Goal: Check status: Check status

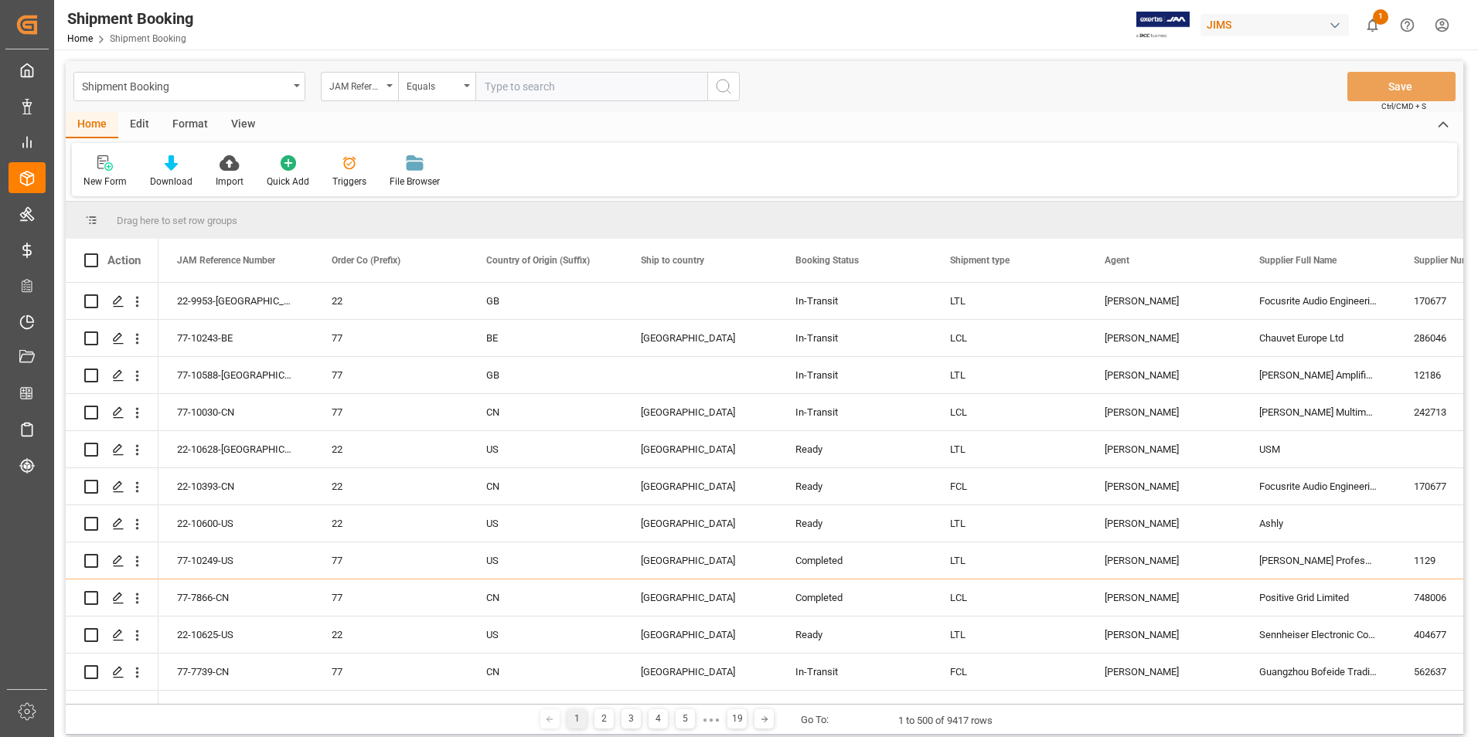
click at [508, 89] on input "text" at bounding box center [591, 86] width 232 height 29
paste input "22-10471-JP"
type input "22-10471-JP"
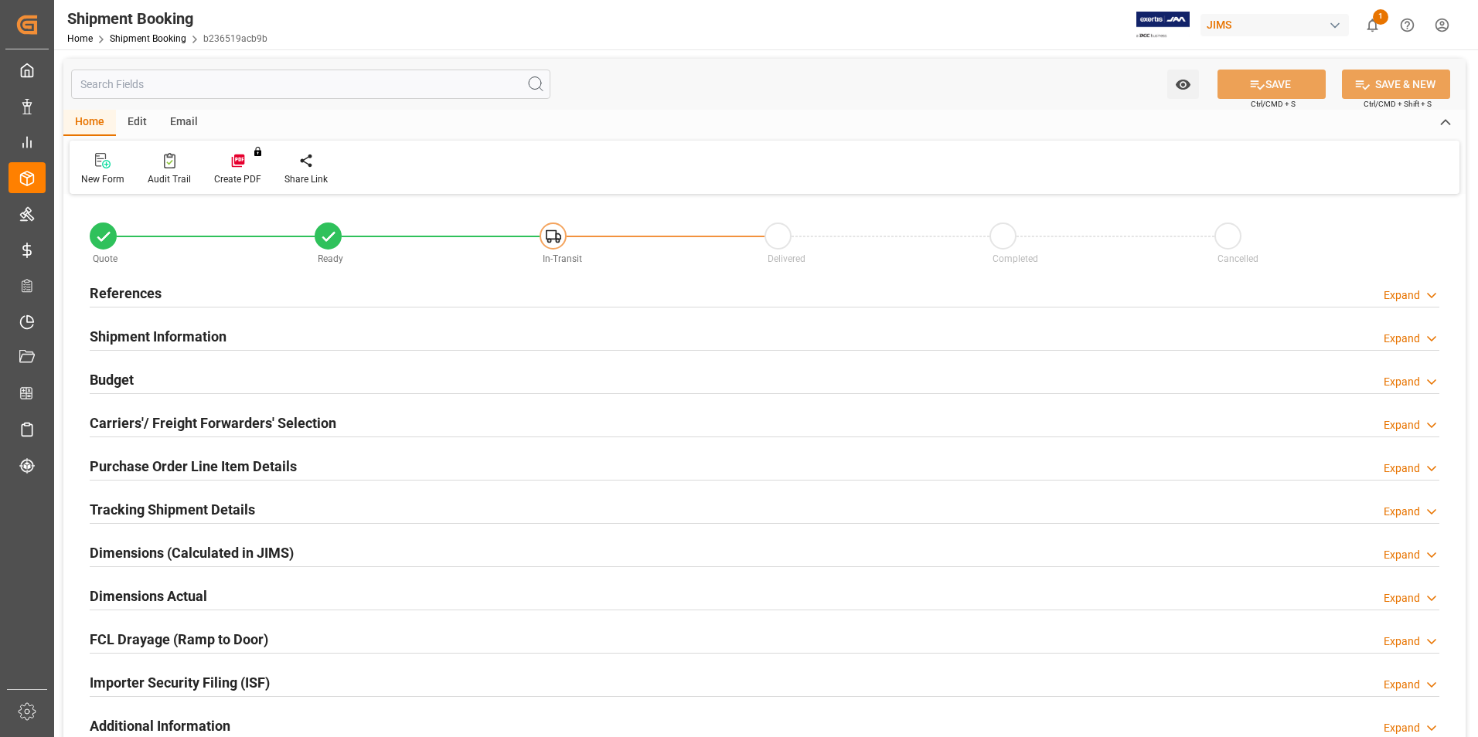
type input "0"
type input "[DATE]"
click at [123, 292] on h2 "References" at bounding box center [126, 293] width 72 height 21
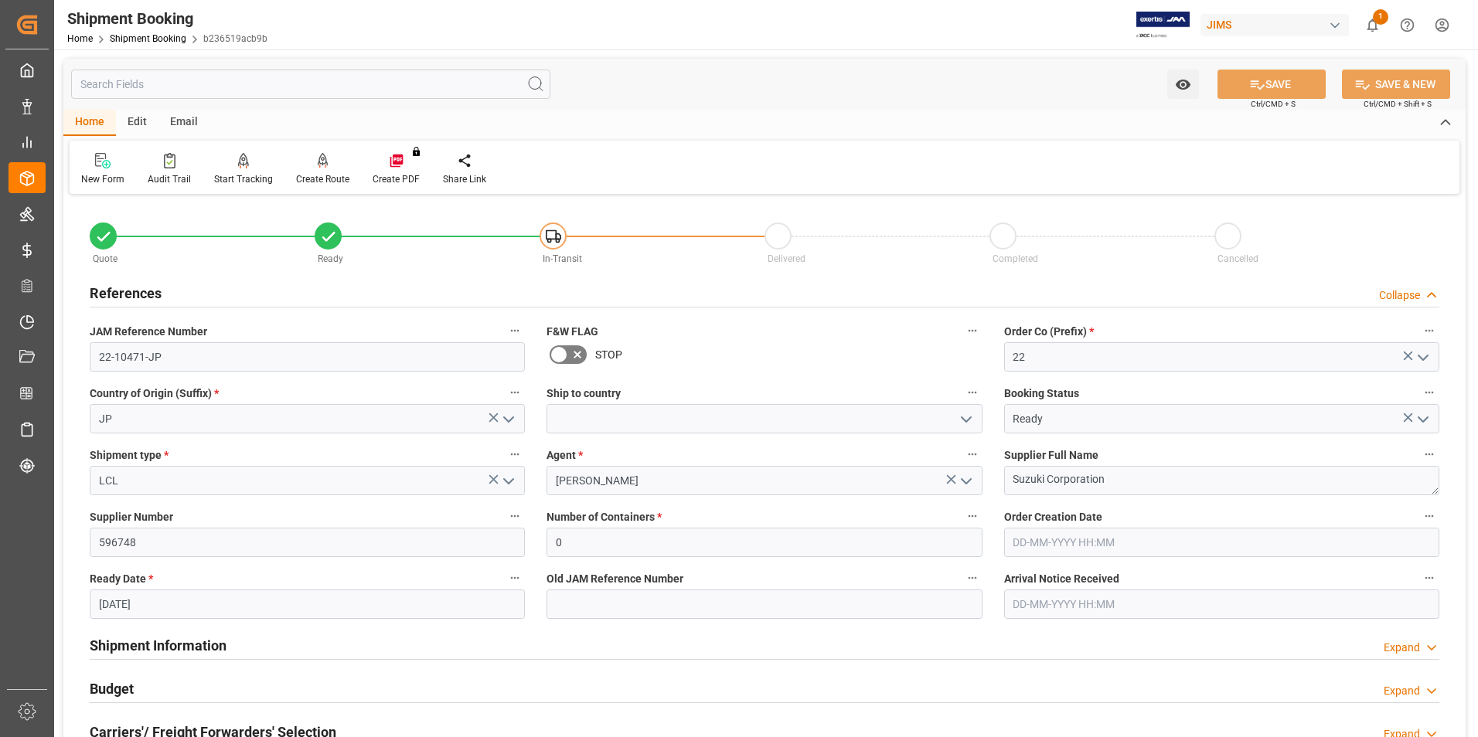
click at [335, 613] on input "[DATE]" at bounding box center [307, 604] width 435 height 29
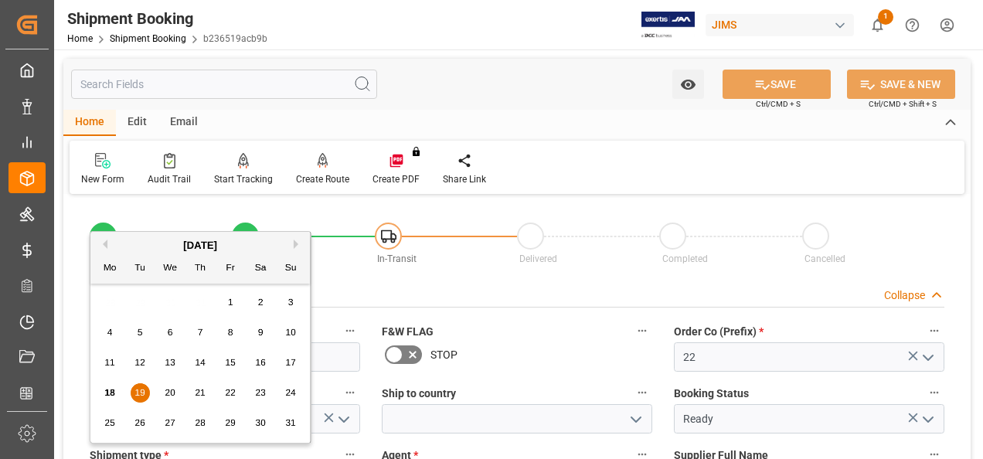
click at [563, 172] on div "New Form Audit Trail Start Tracking Create Empty Shipment Tracking Create Route…" at bounding box center [517, 167] width 895 height 53
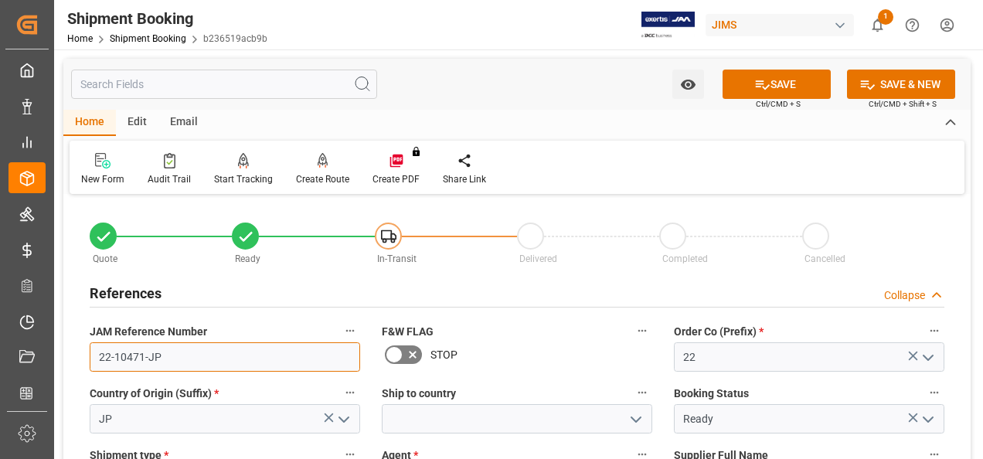
drag, startPoint x: 157, startPoint y: 352, endPoint x: 88, endPoint y: 352, distance: 68.8
click at [88, 352] on div "JAM Reference Number 22-10471-JP" at bounding box center [225, 346] width 292 height 62
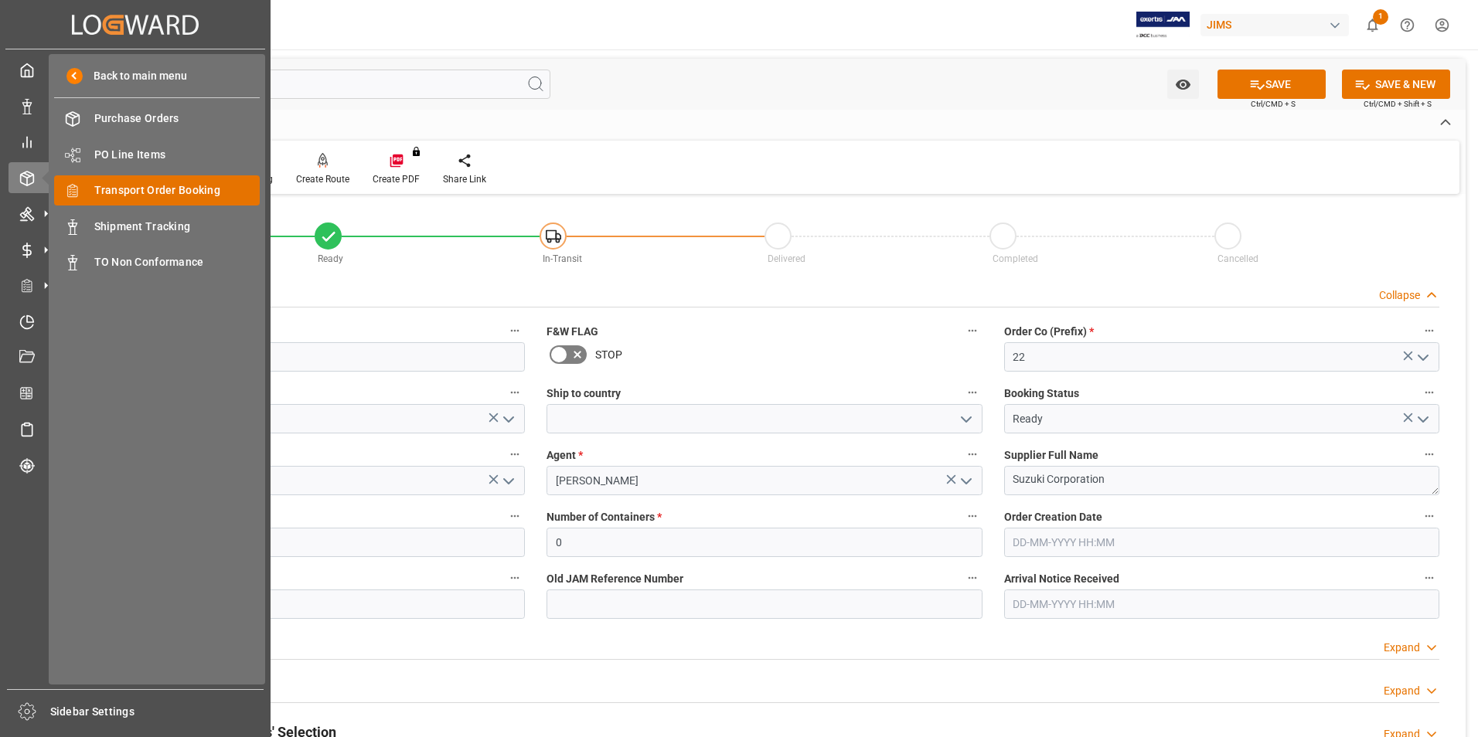
click at [223, 186] on span "Transport Order Booking" at bounding box center [177, 190] width 166 height 16
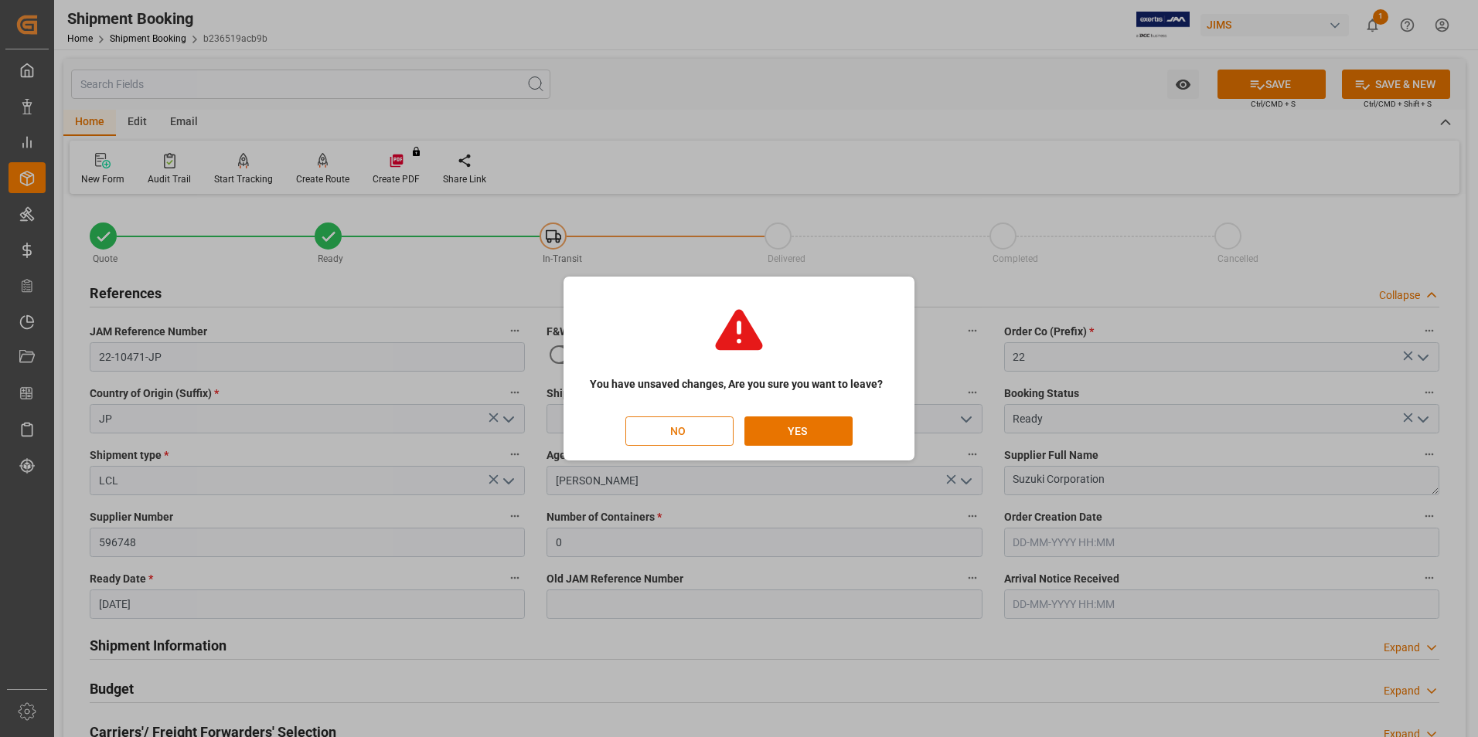
click at [715, 434] on button "NO" at bounding box center [679, 431] width 108 height 29
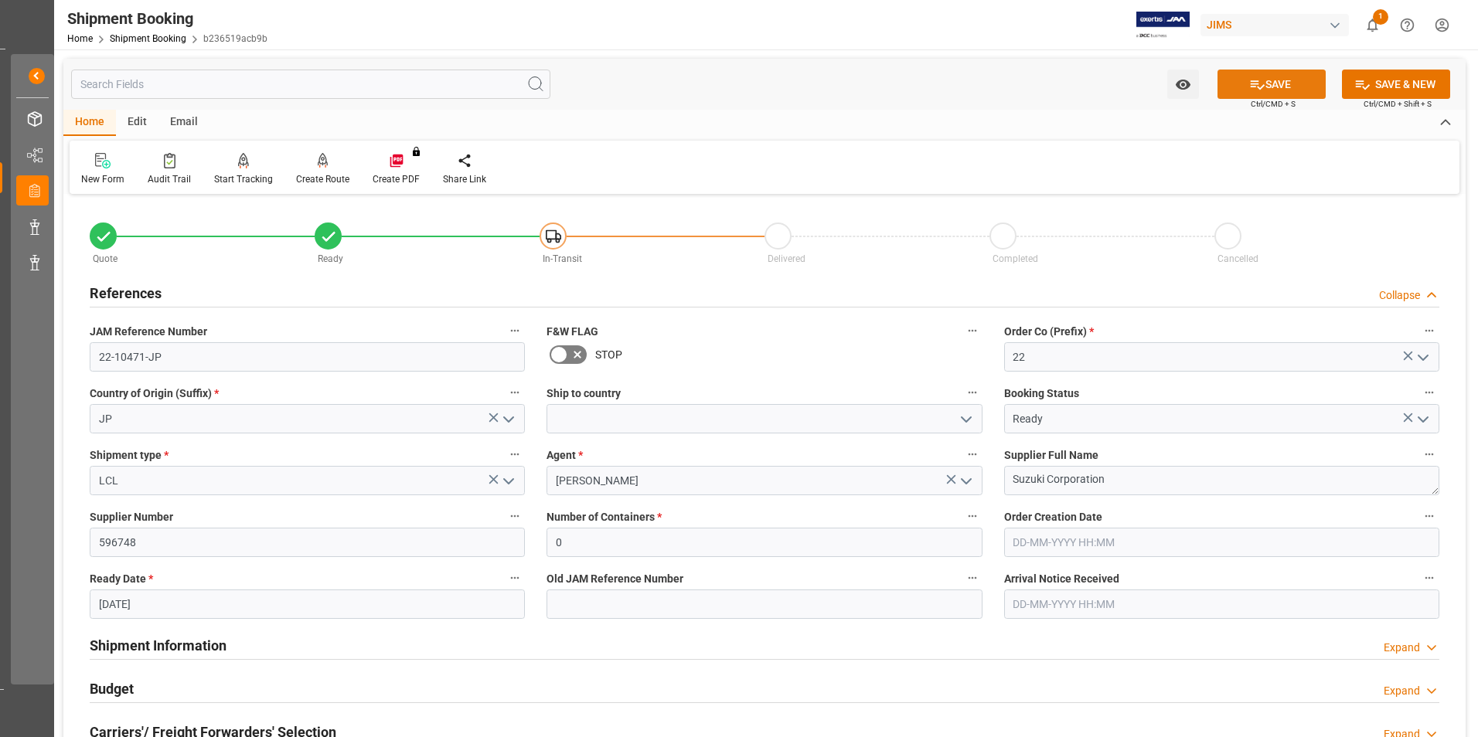
click at [1272, 86] on button "SAVE" at bounding box center [1271, 84] width 108 height 29
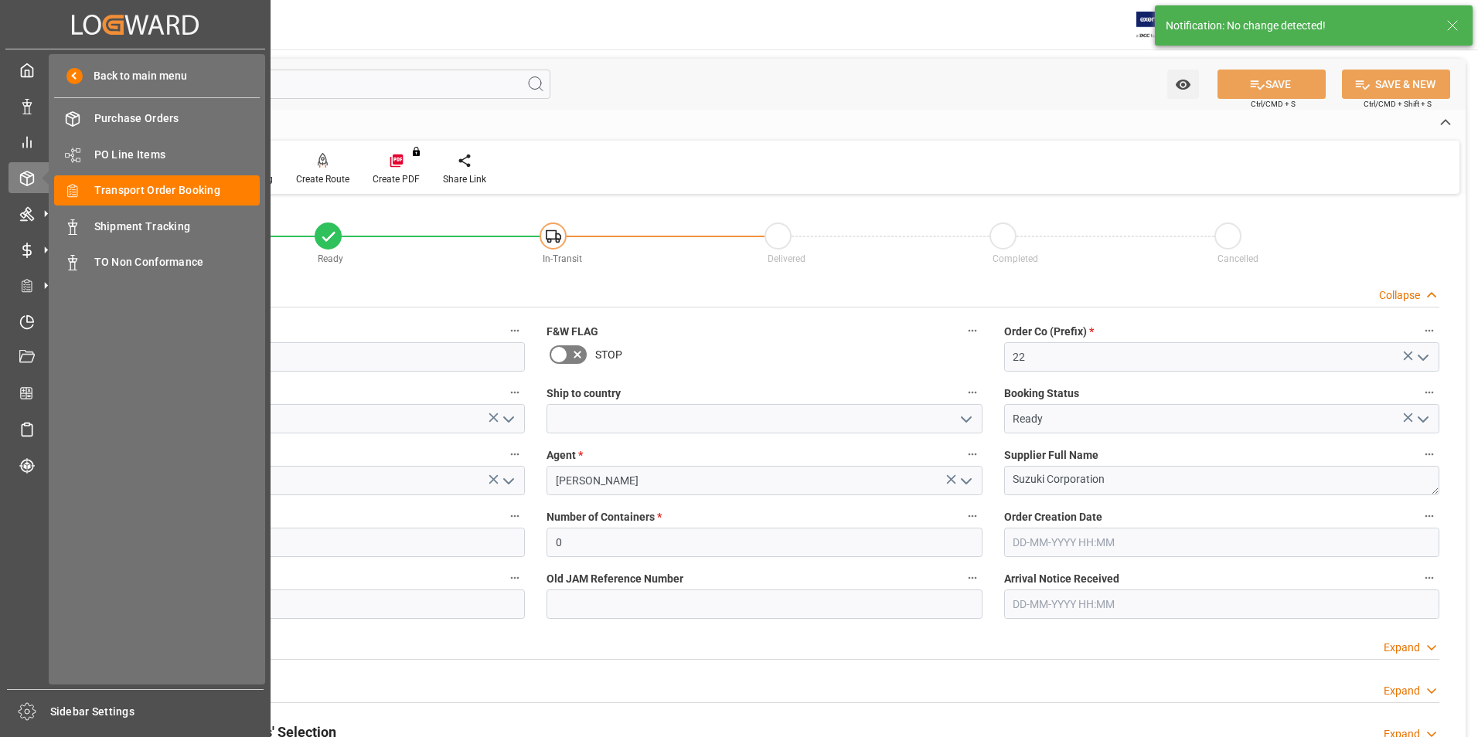
scroll to position [0, 0]
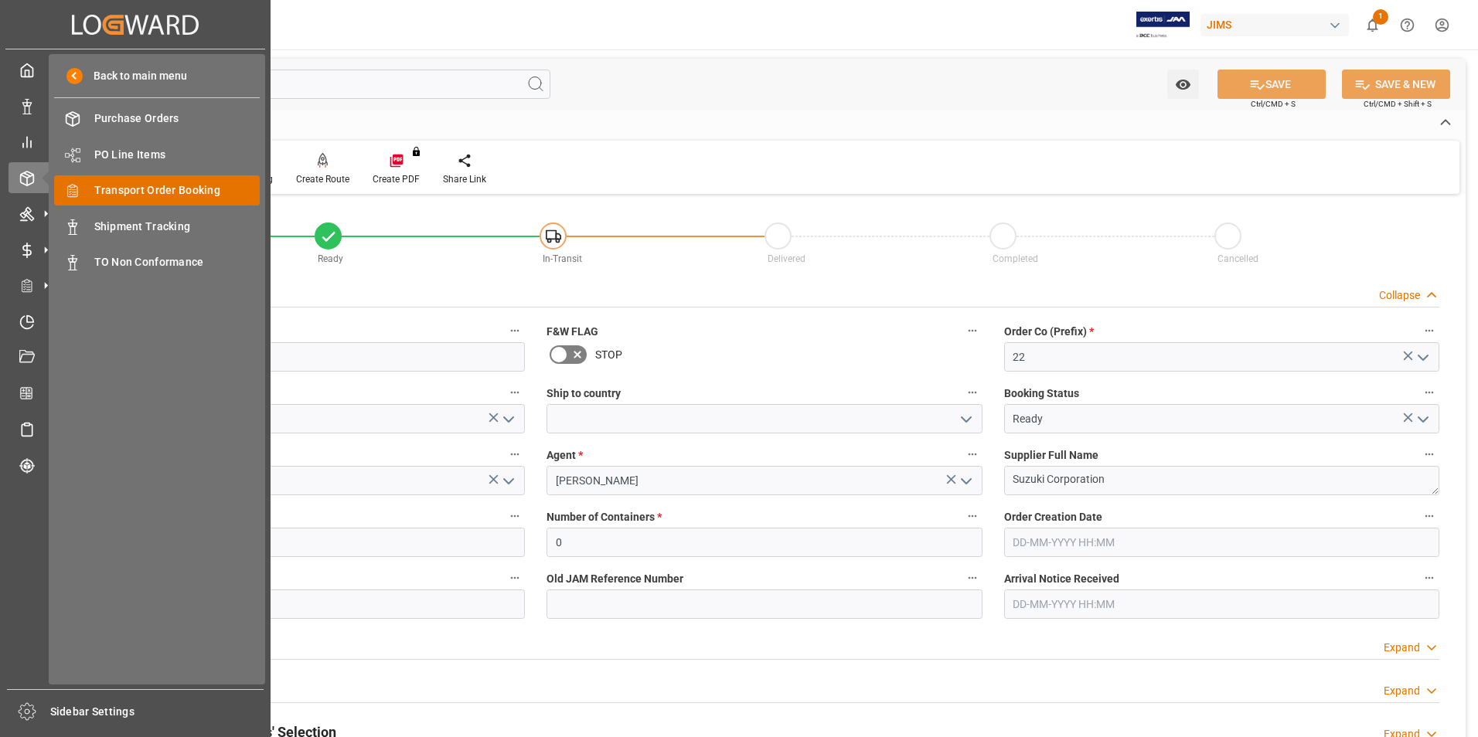
click at [211, 194] on span "Transport Order Booking" at bounding box center [177, 190] width 166 height 16
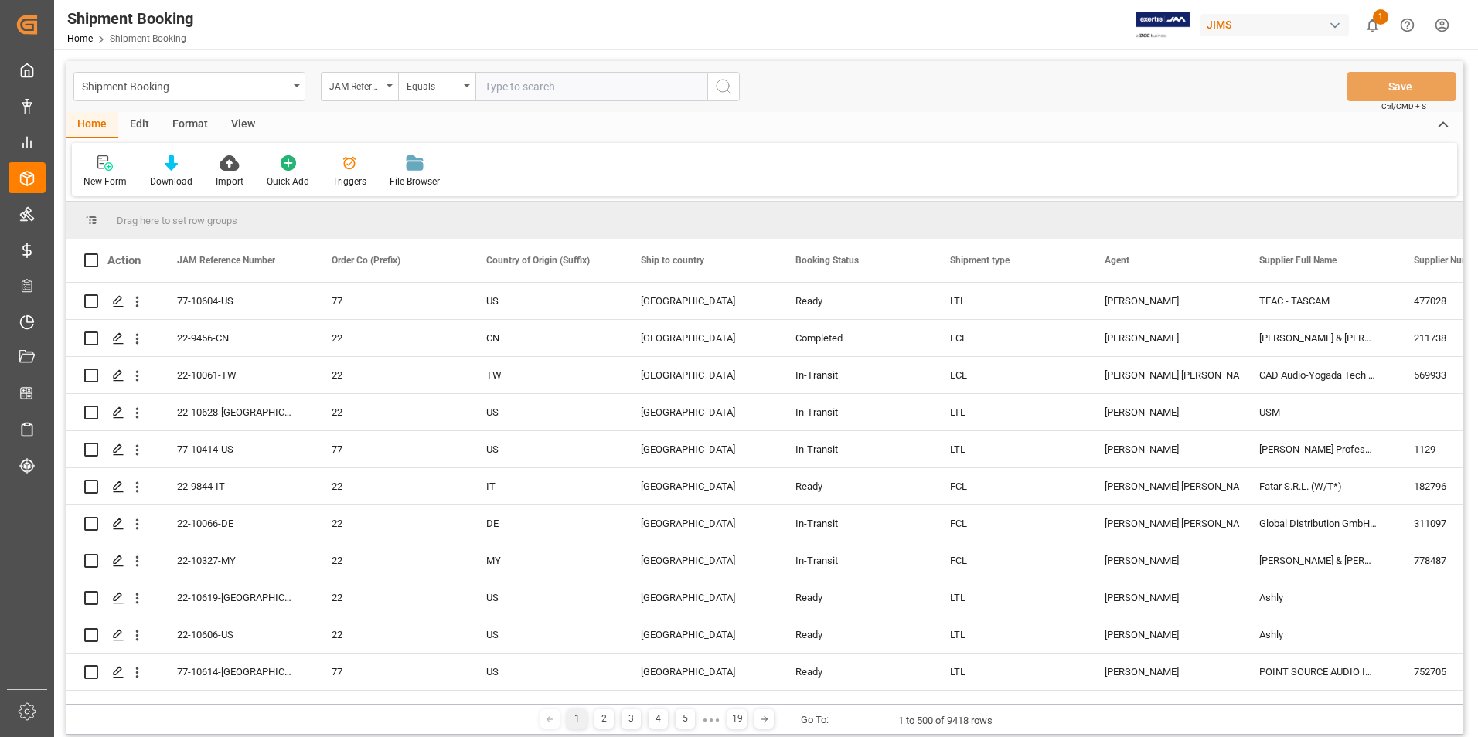
click at [534, 87] on input "text" at bounding box center [591, 86] width 232 height 29
paste input "22-10471-JP"
type input "22-10471-JP"
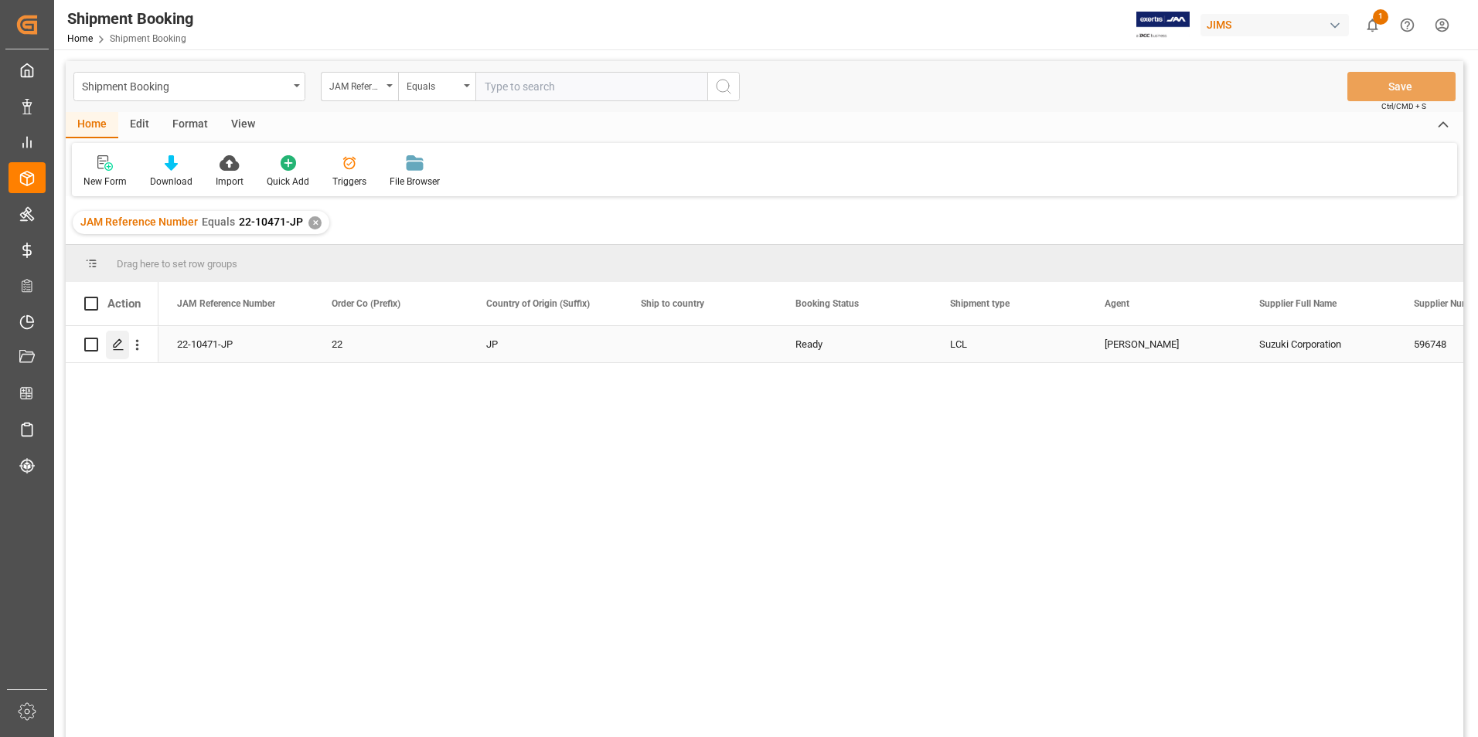
click at [113, 345] on div "Press SPACE to select this row." at bounding box center [117, 345] width 23 height 29
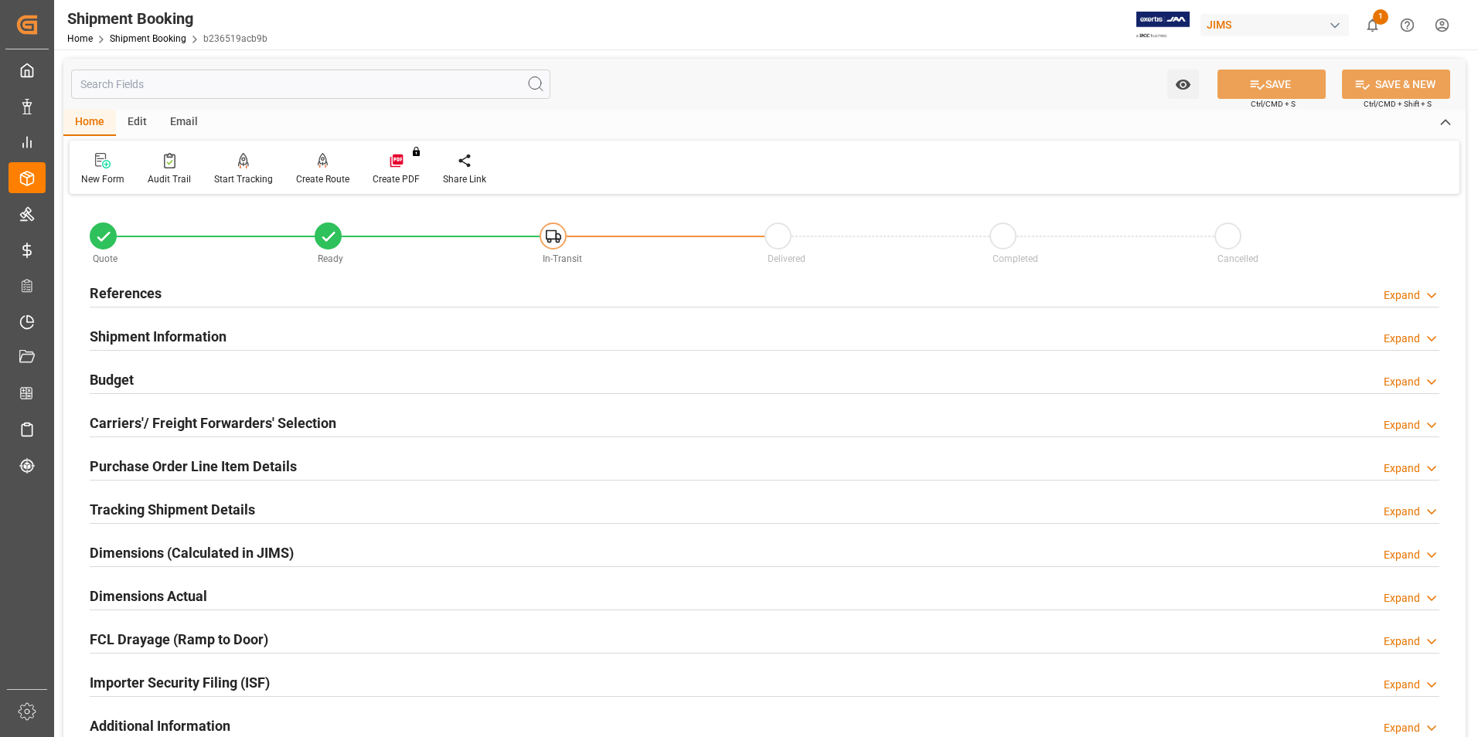
click at [130, 291] on h2 "References" at bounding box center [126, 293] width 72 height 21
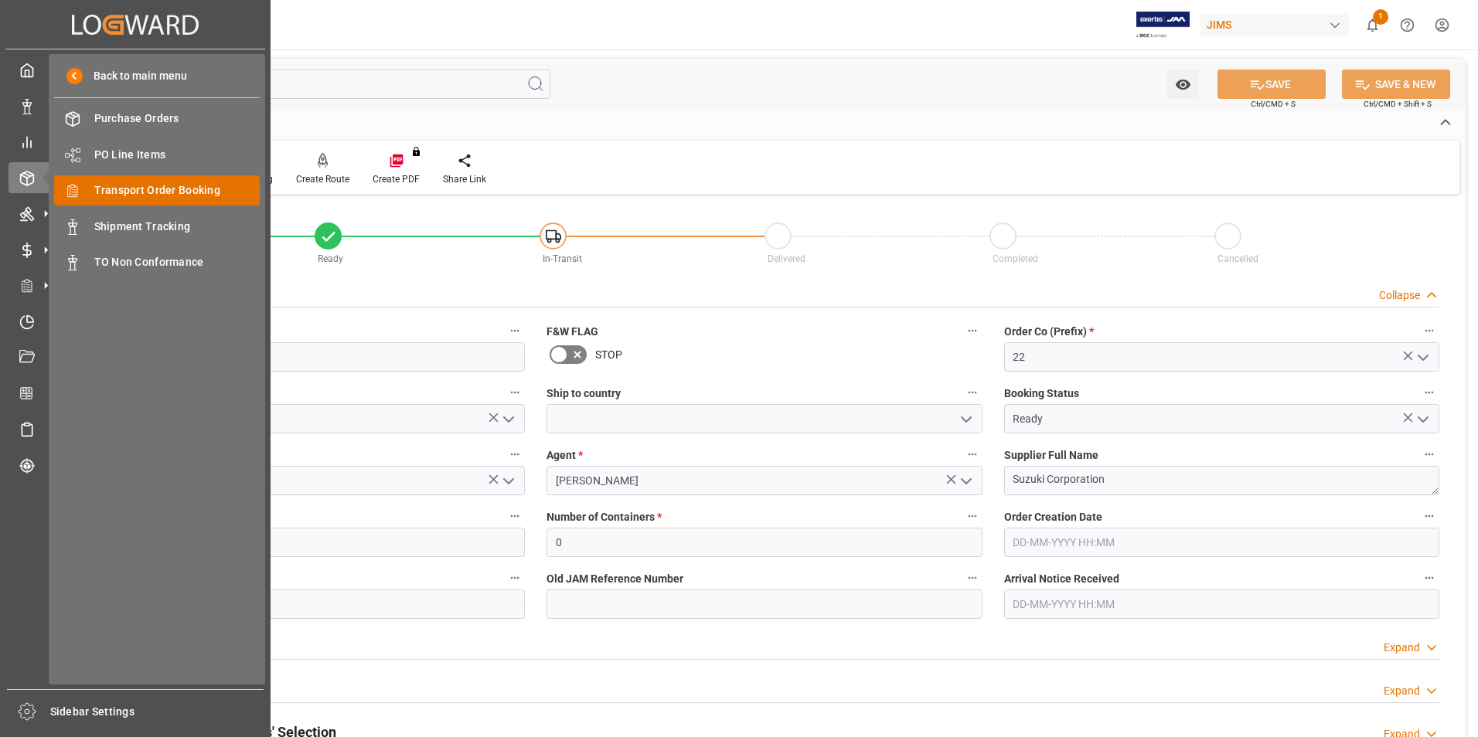
click at [221, 189] on span "Transport Order Booking" at bounding box center [177, 190] width 166 height 16
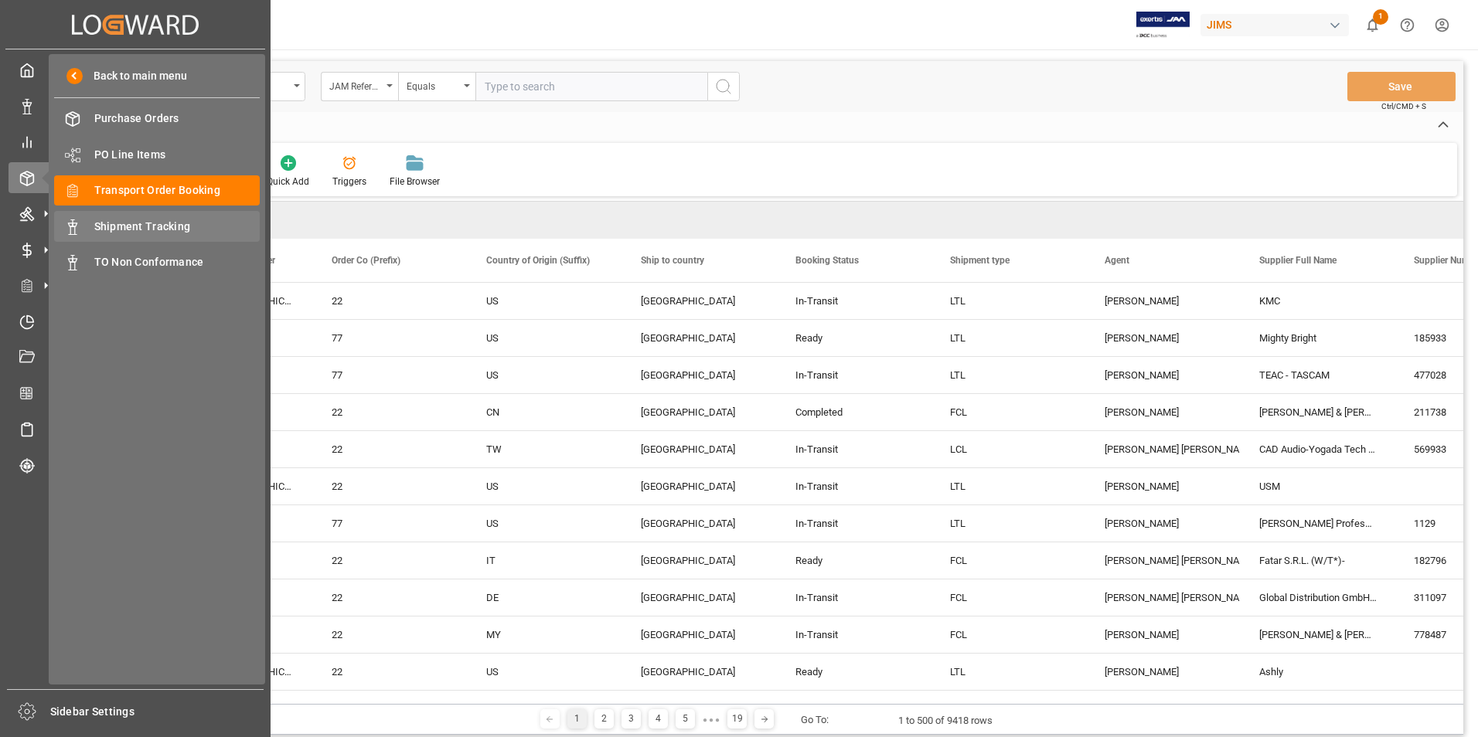
click at [155, 220] on span "Shipment Tracking" at bounding box center [177, 227] width 166 height 16
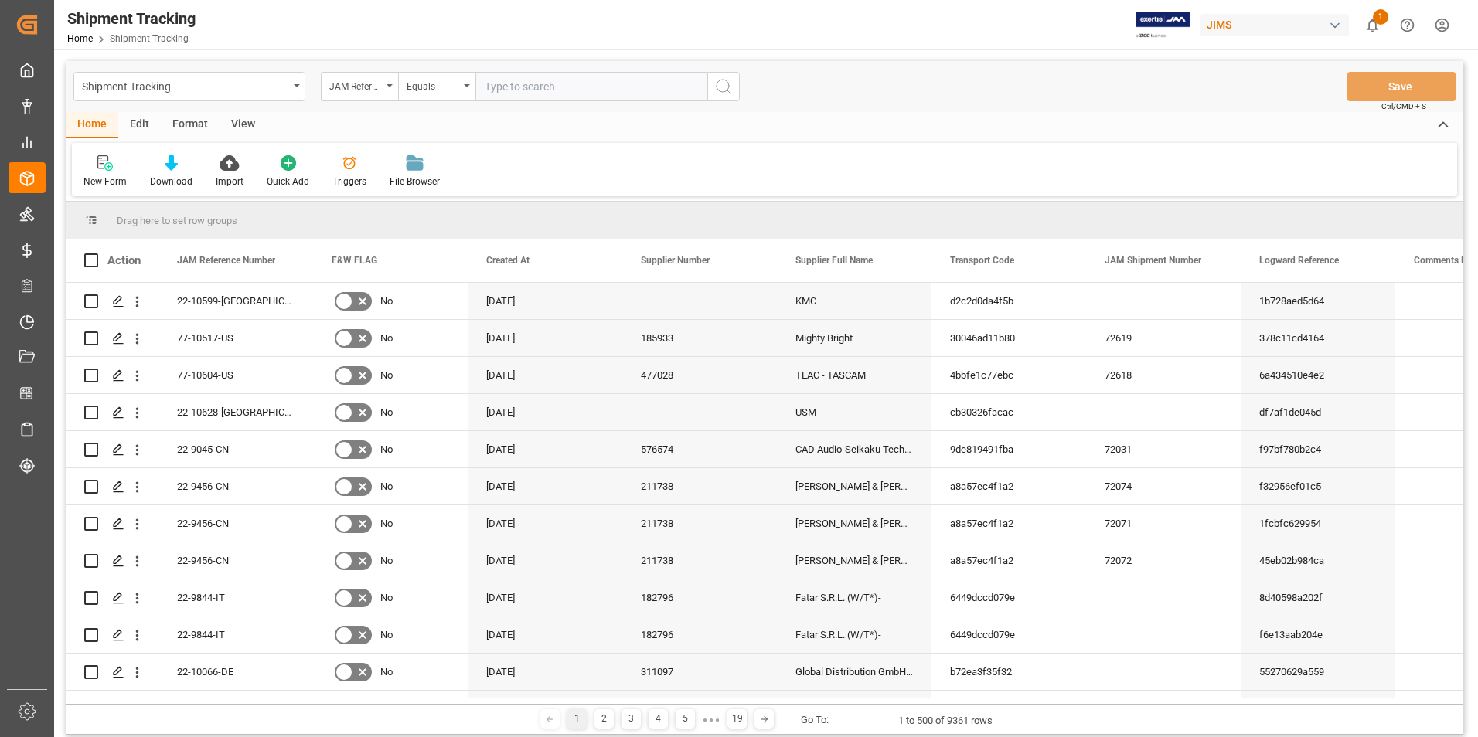
click at [528, 87] on input "text" at bounding box center [591, 86] width 232 height 29
paste input "22-10471-JP"
type input "22-10471-JP"
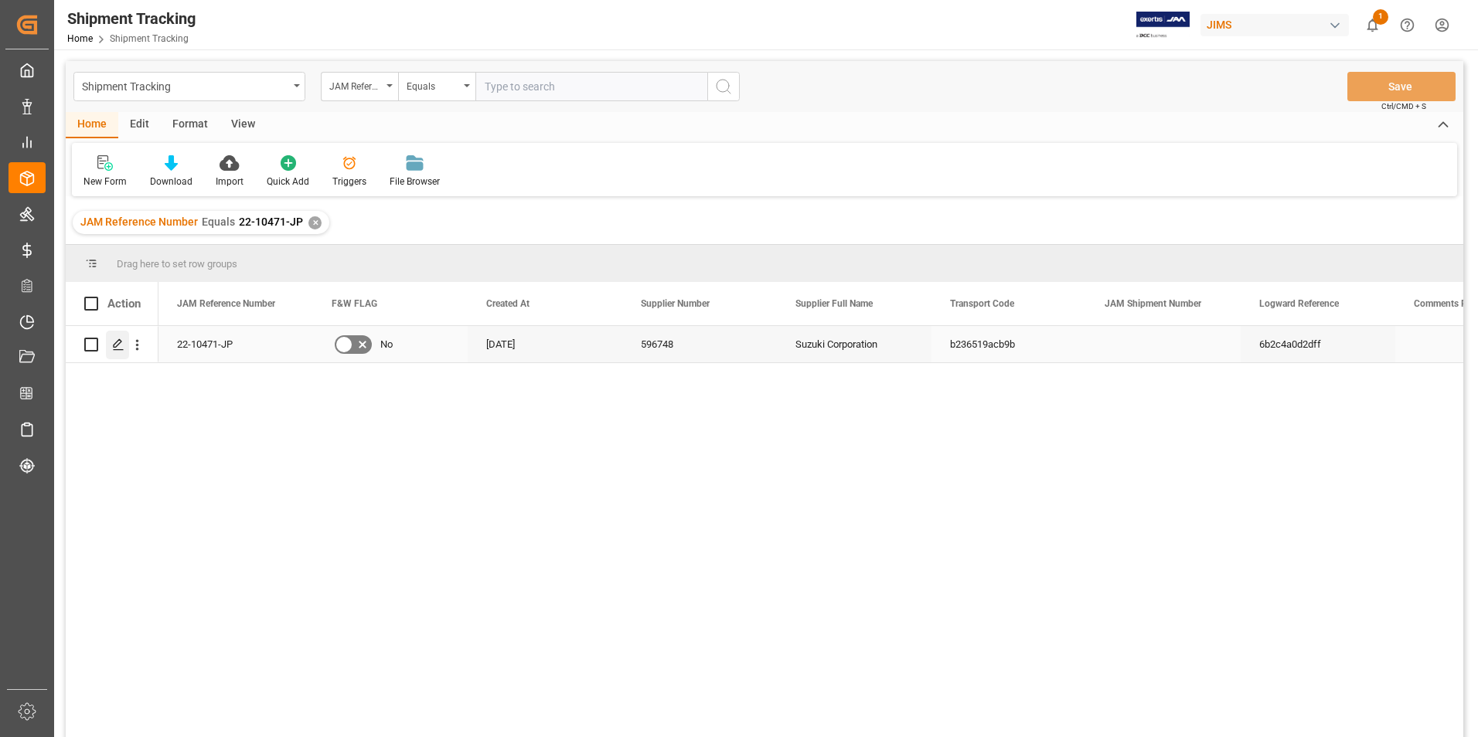
click at [121, 344] on icon "Press SPACE to select this row." at bounding box center [118, 345] width 12 height 12
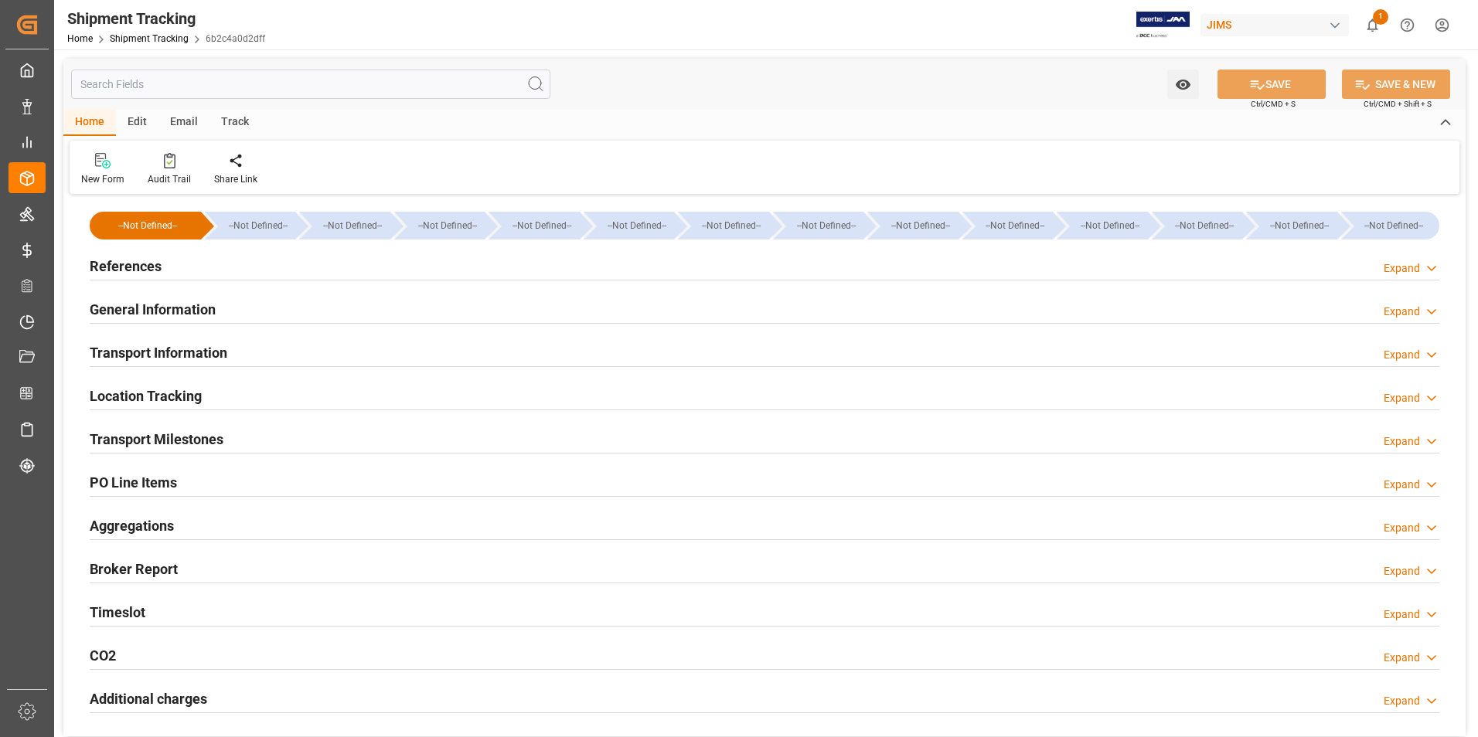
type input "[DATE]"
click at [155, 305] on h2 "General Information" at bounding box center [153, 309] width 126 height 21
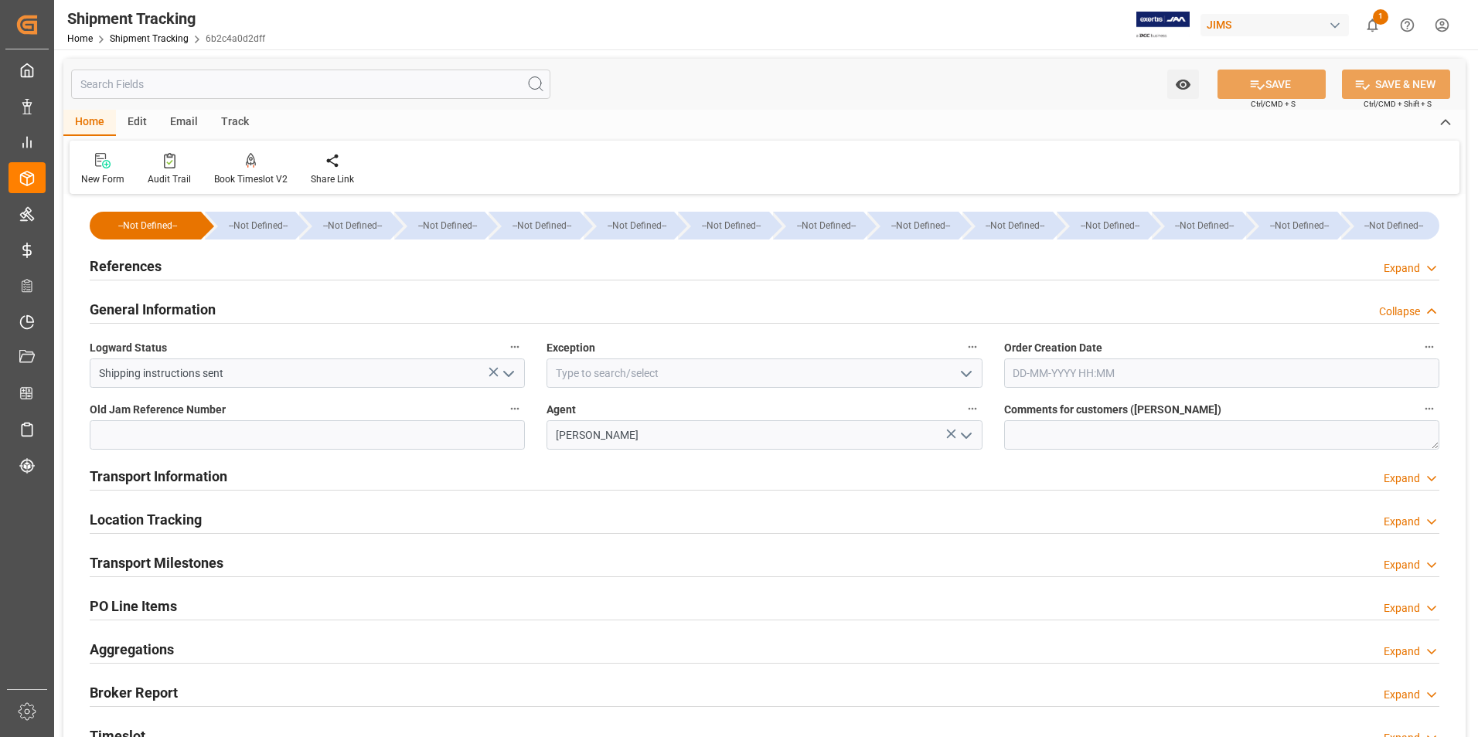
click at [135, 267] on h2 "References" at bounding box center [126, 266] width 72 height 21
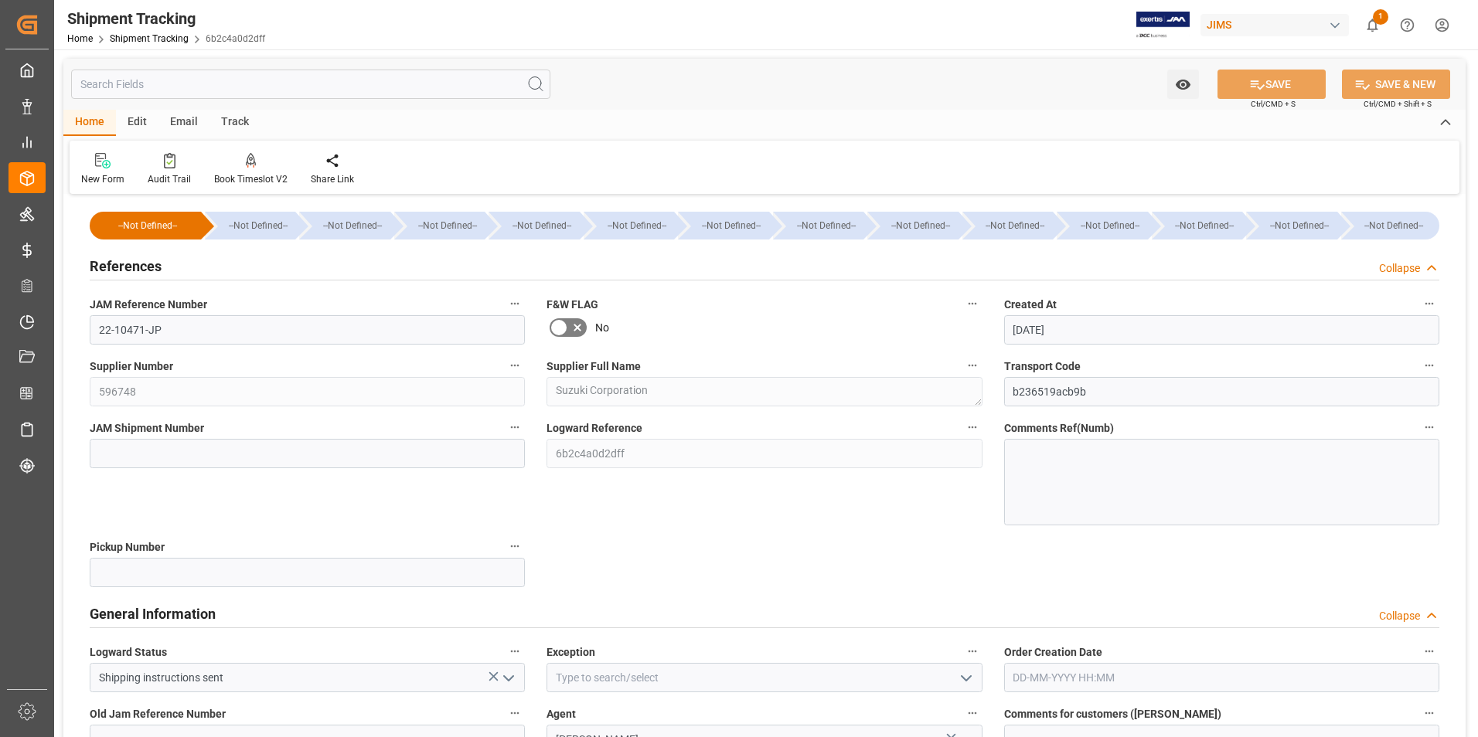
click at [154, 307] on span "JAM Reference Number" at bounding box center [148, 305] width 117 height 16
click at [505, 307] on button "JAM Reference Number" at bounding box center [515, 304] width 20 height 20
click at [88, 500] on div at bounding box center [739, 368] width 1478 height 737
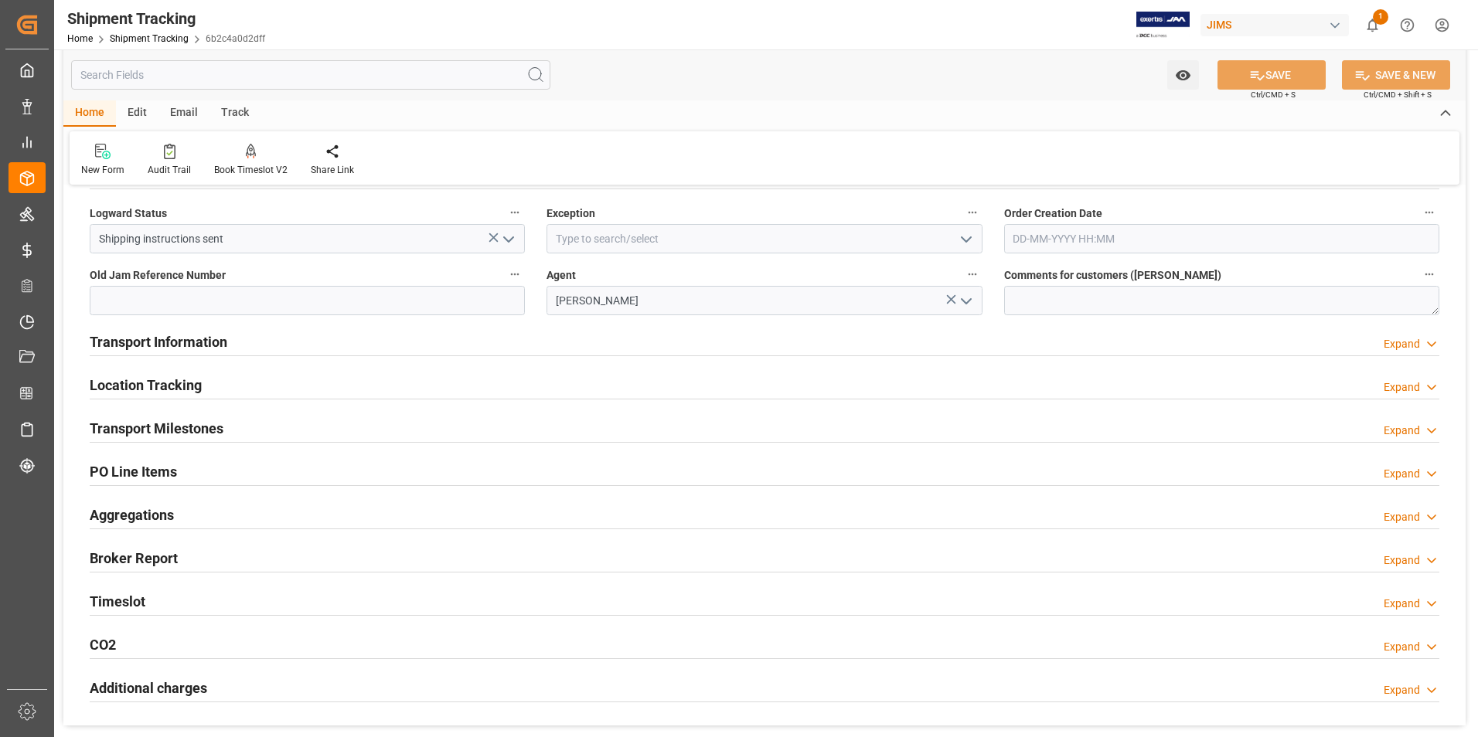
scroll to position [464, 0]
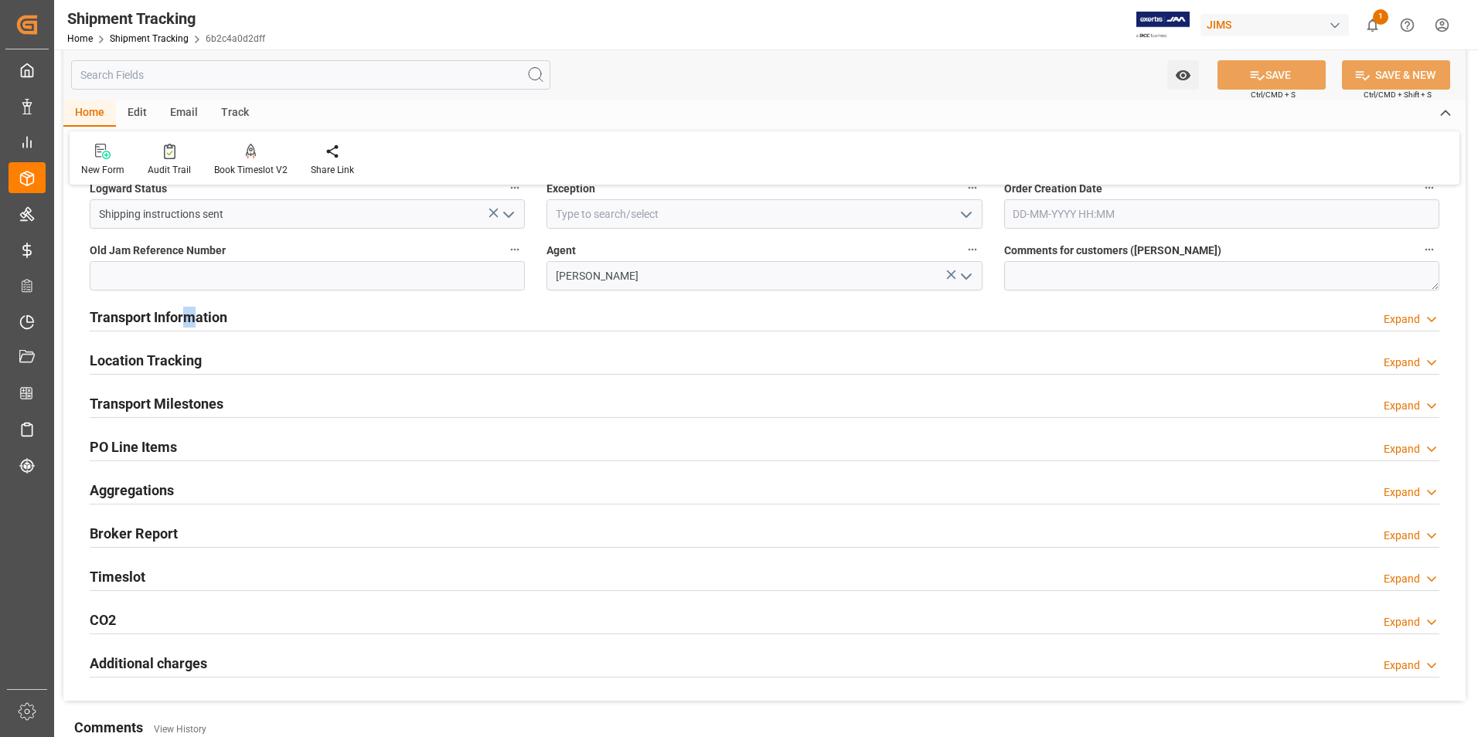
click at [192, 311] on h2 "Transport Information" at bounding box center [159, 317] width 138 height 21
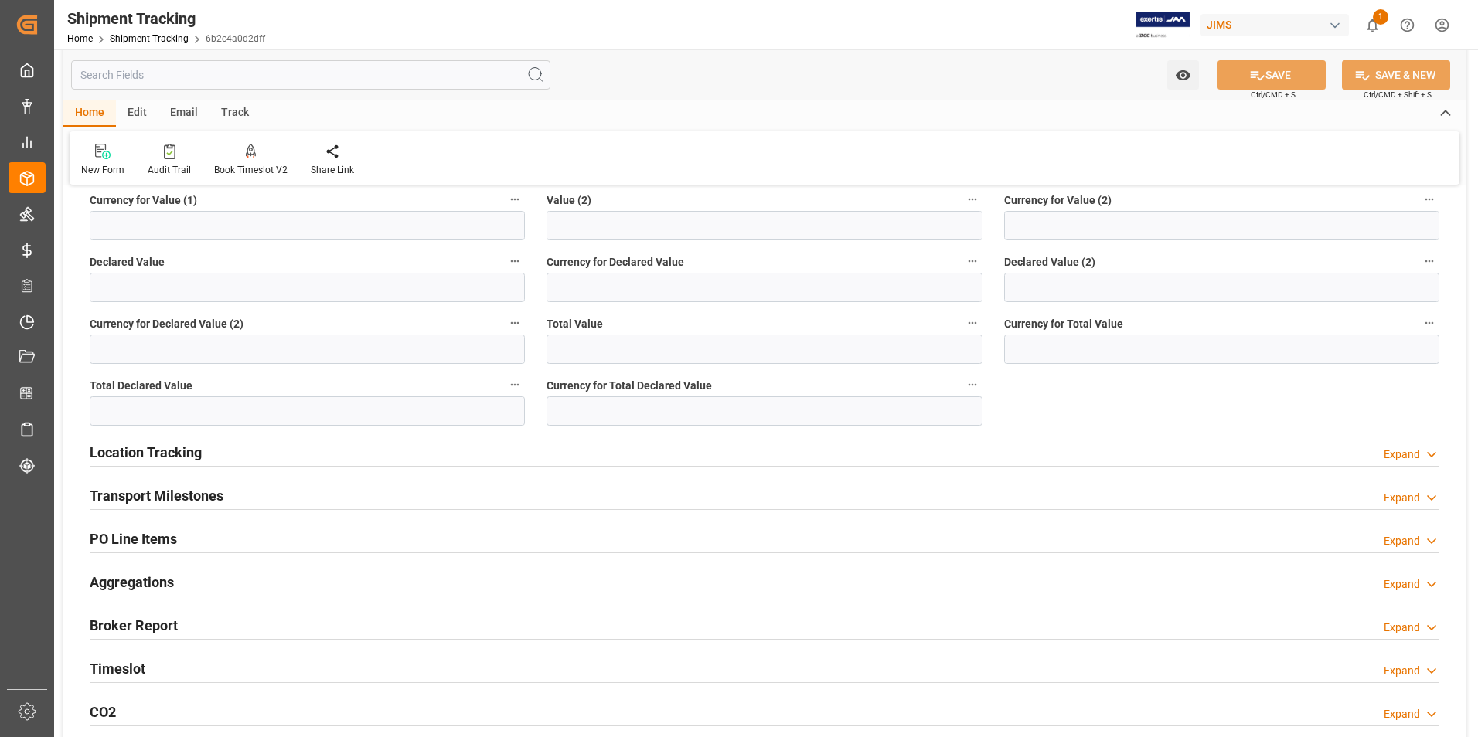
scroll to position [1082, 0]
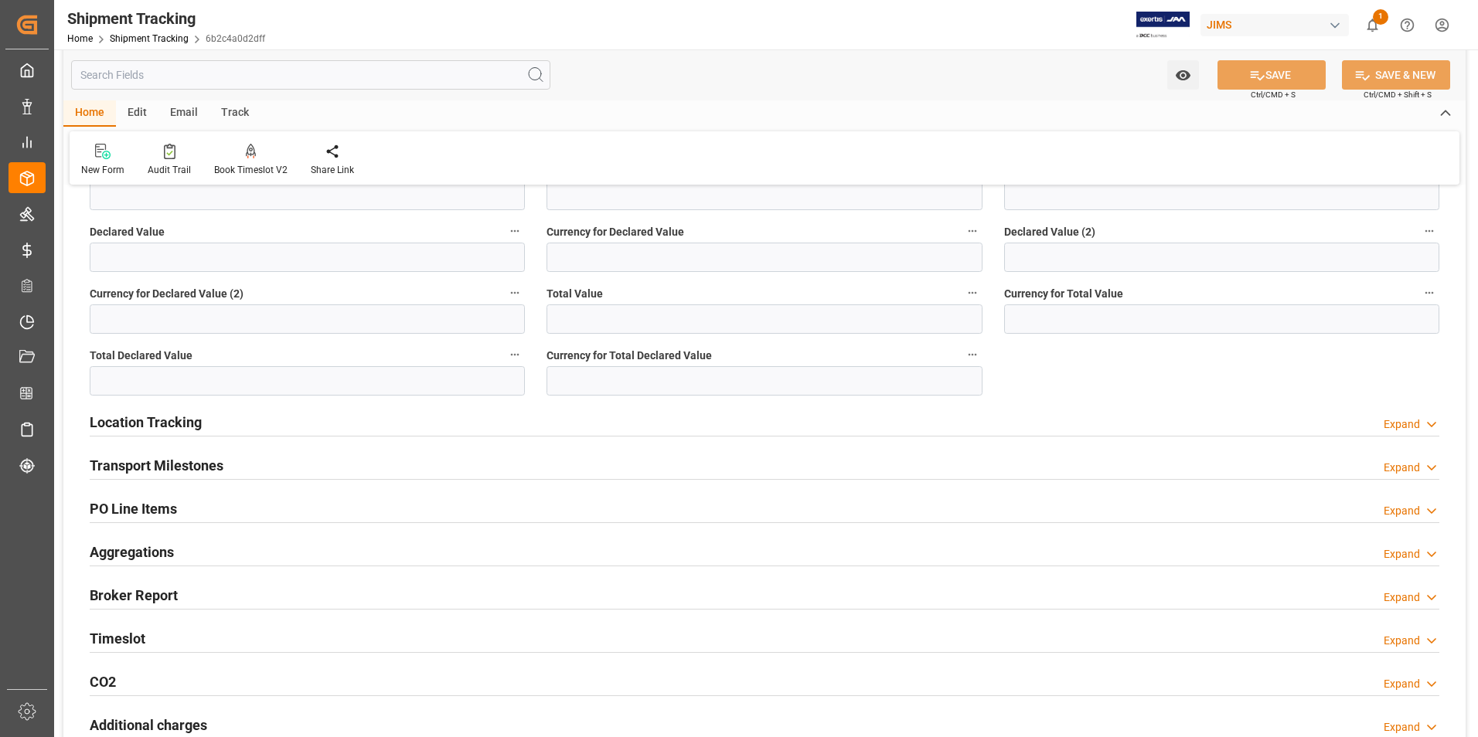
click at [213, 461] on h2 "Transport Milestones" at bounding box center [157, 465] width 134 height 21
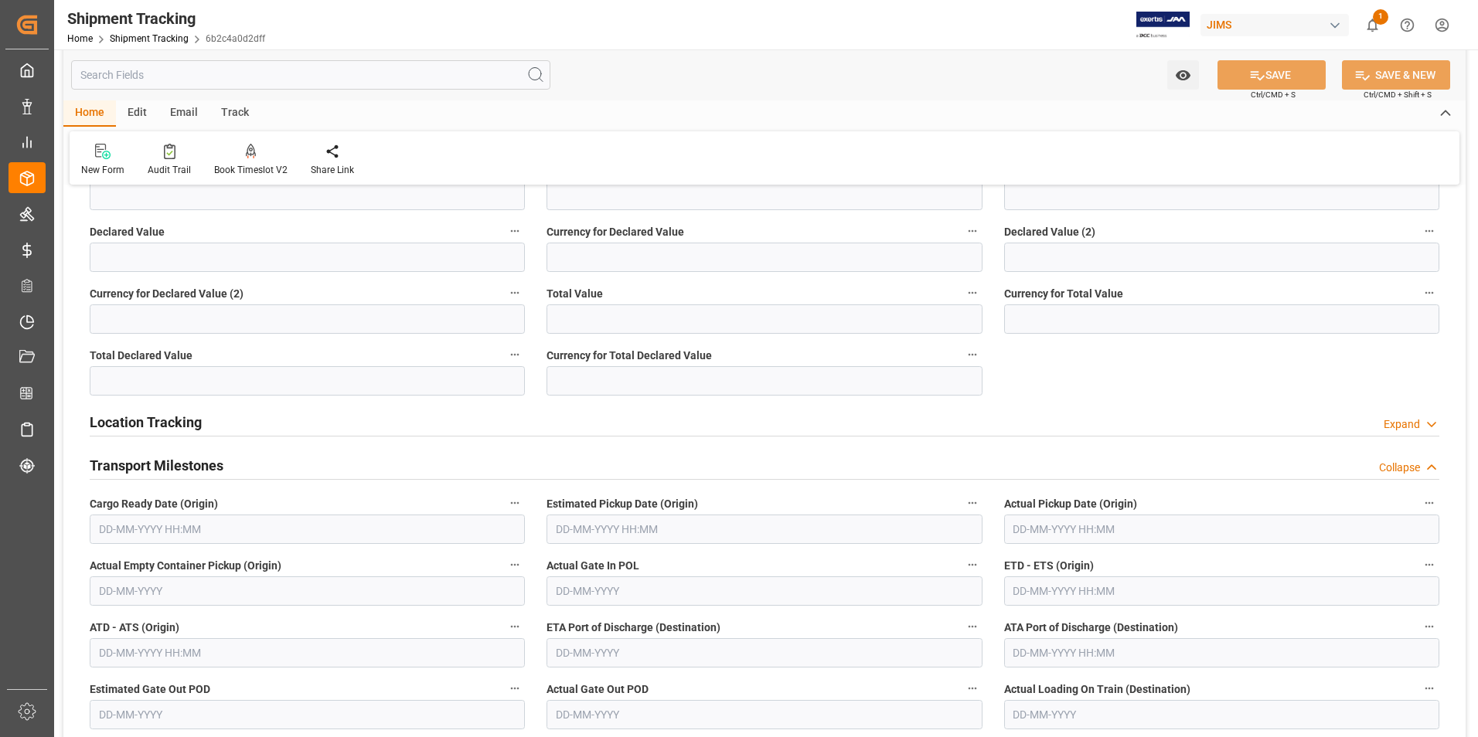
click at [137, 531] on input "text" at bounding box center [307, 529] width 435 height 29
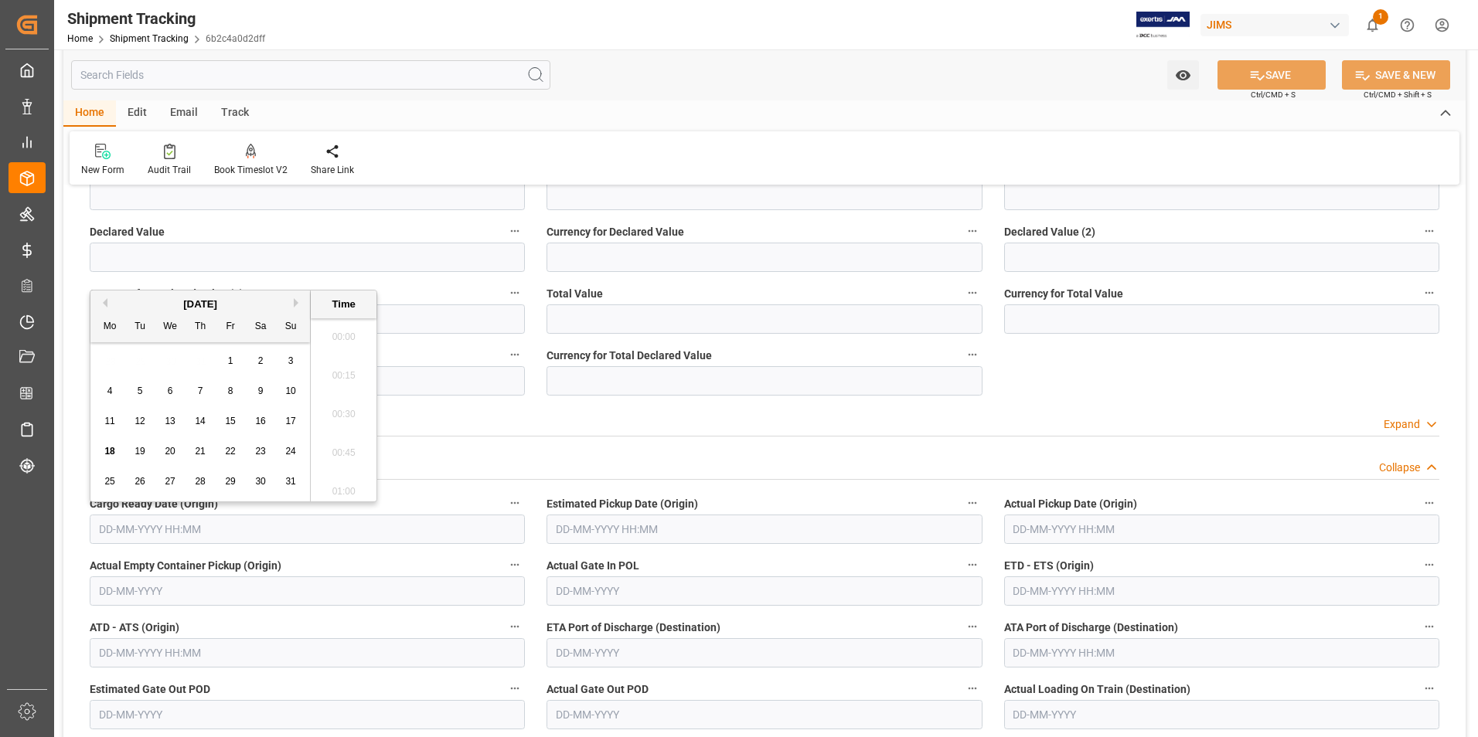
scroll to position [2131, 0]
click at [141, 451] on span "19" at bounding box center [139, 451] width 10 height 11
type input "[DATE] 00:00"
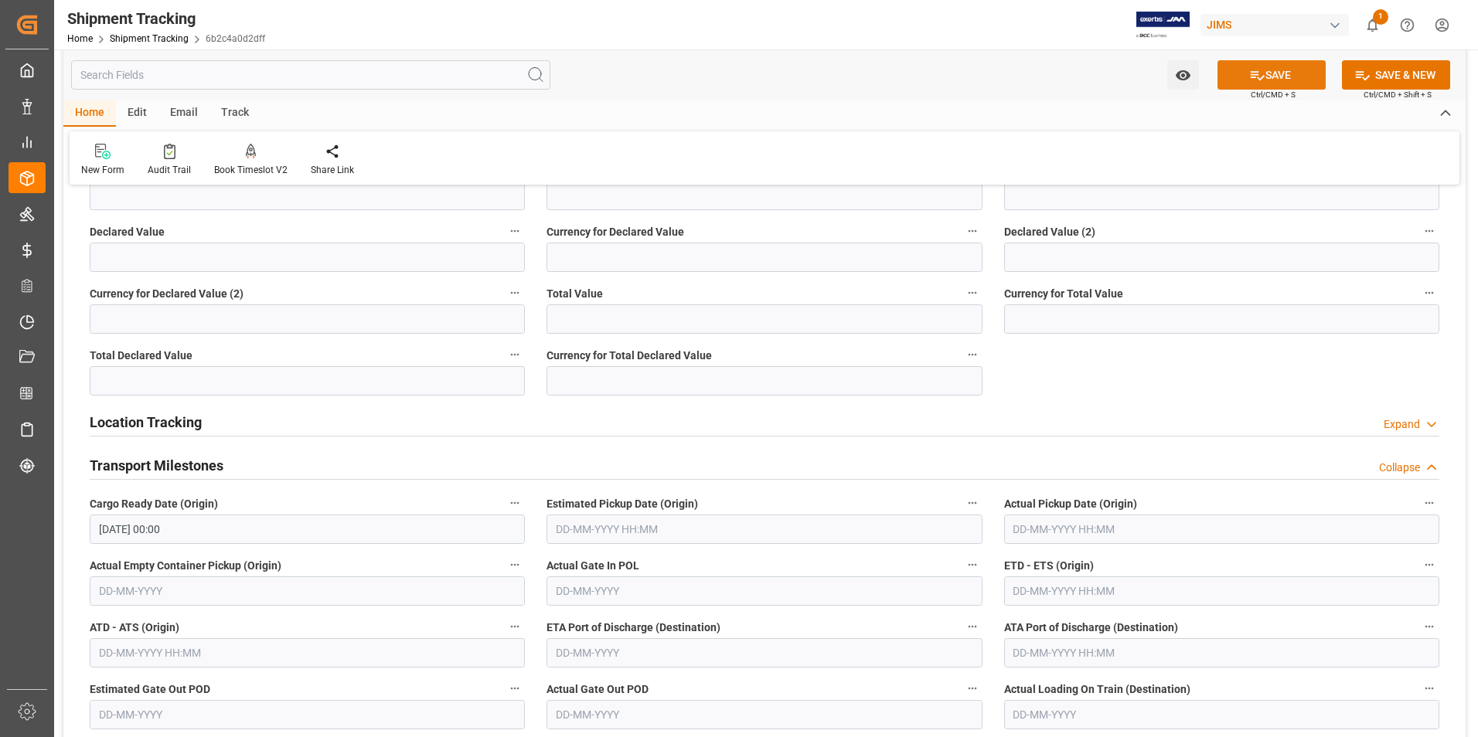
click at [1285, 73] on button "SAVE" at bounding box center [1271, 74] width 108 height 29
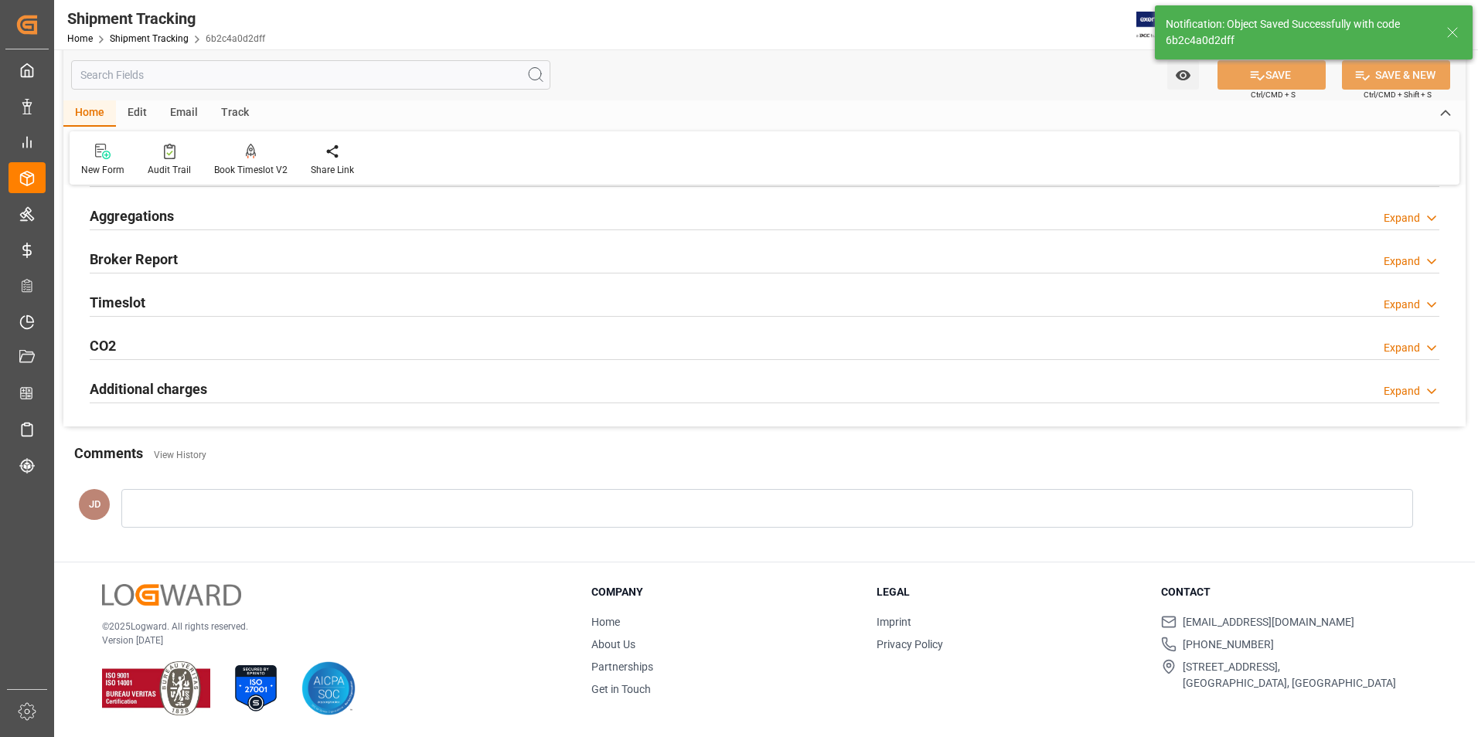
scroll to position [0, 0]
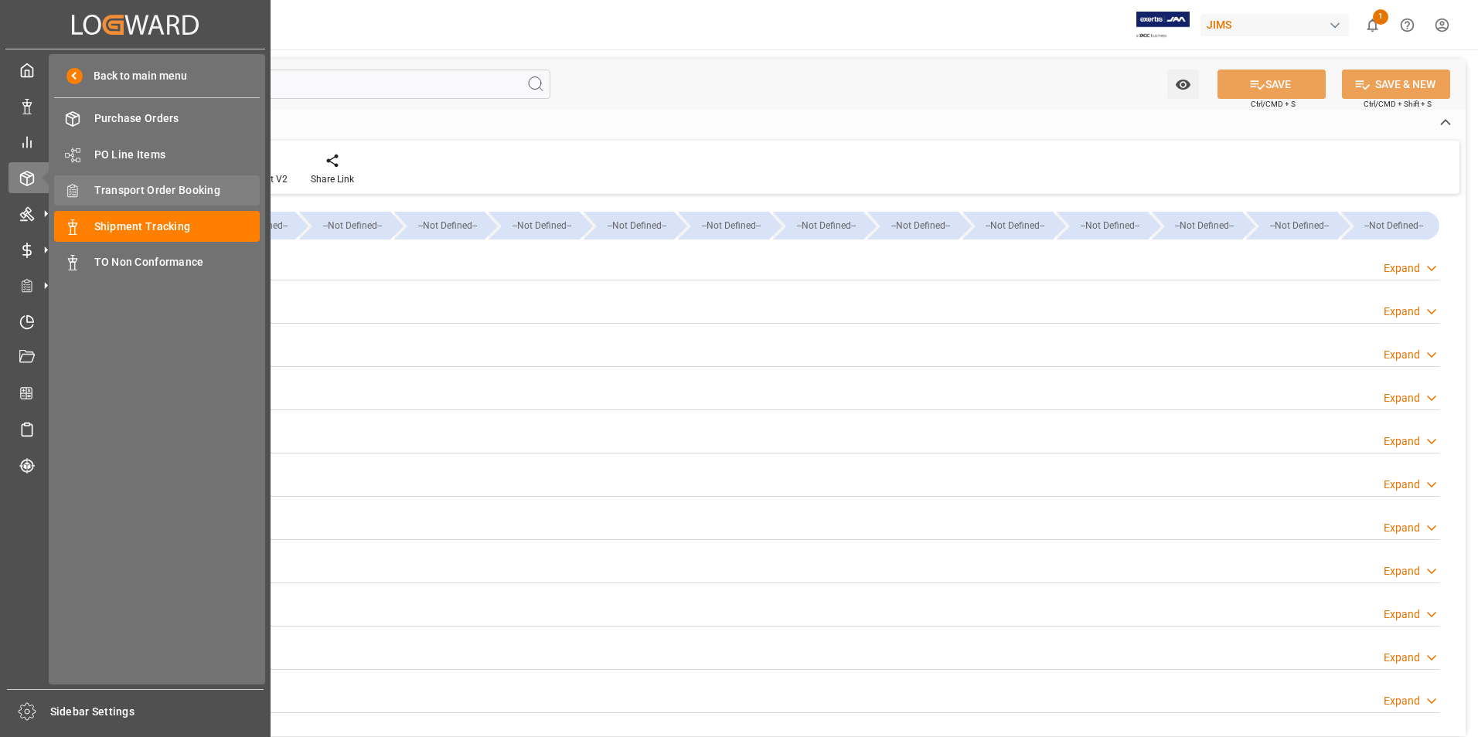
click at [171, 186] on span "Transport Order Booking" at bounding box center [177, 190] width 166 height 16
